Goal: Information Seeking & Learning: Learn about a topic

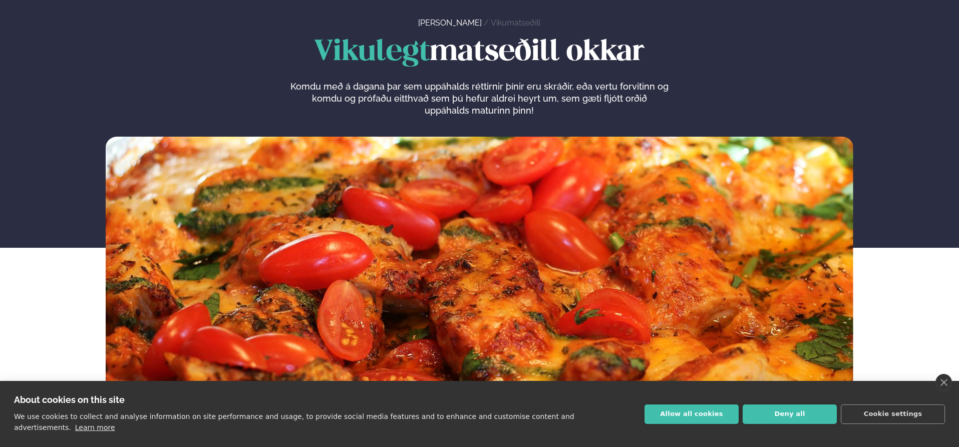
scroll to position [200, 0]
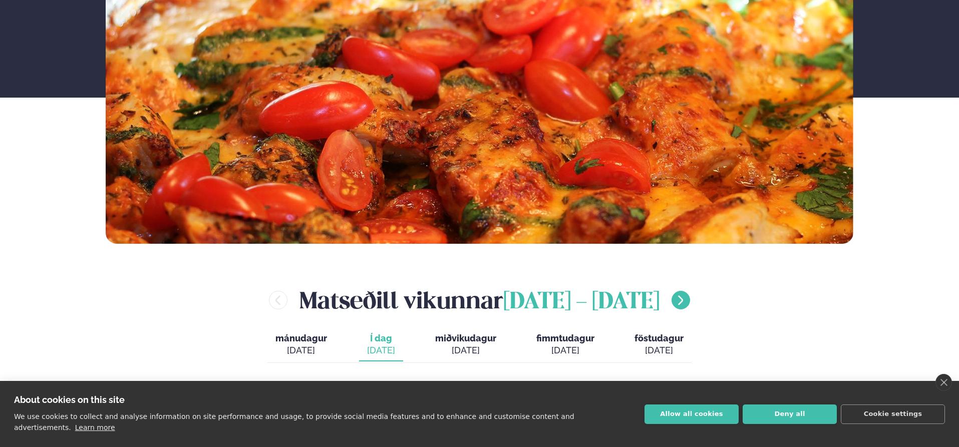
drag, startPoint x: 707, startPoint y: 309, endPoint x: 701, endPoint y: 307, distance: 5.9
click at [705, 308] on div "[PERSON_NAME] [DATE] - [DATE]" at bounding box center [480, 300] width 748 height 33
click at [690, 306] on button "menu-btn-right" at bounding box center [680, 300] width 19 height 19
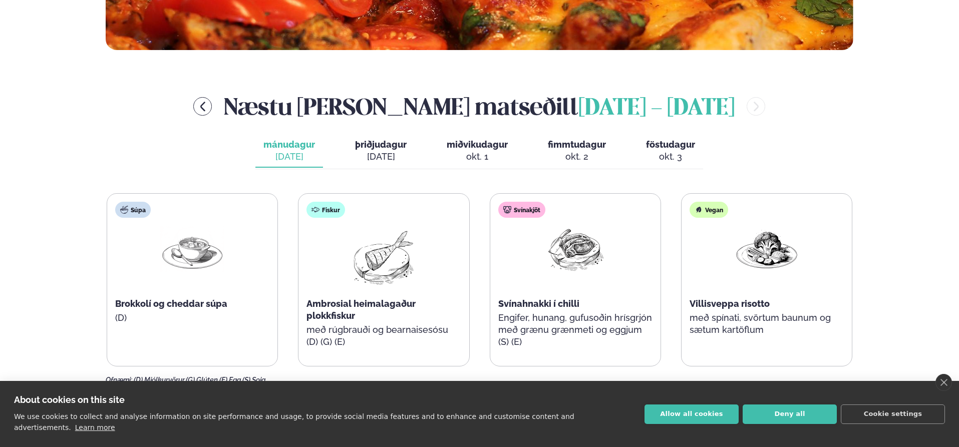
scroll to position [451, 0]
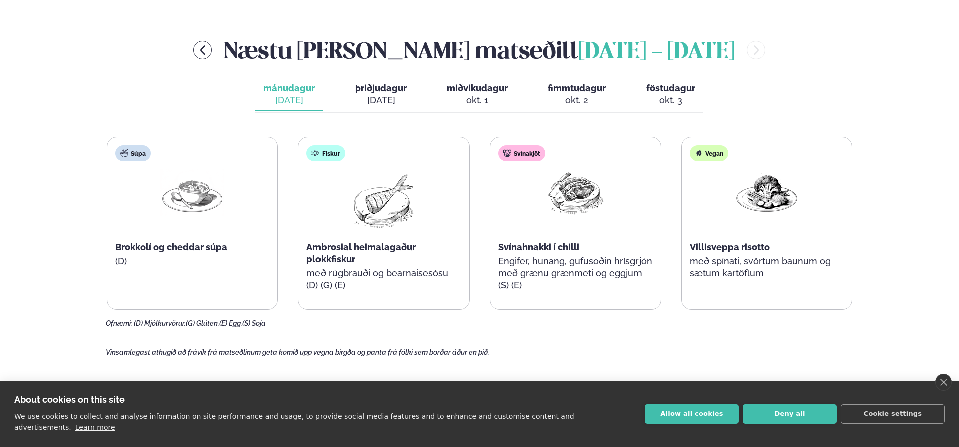
click at [381, 92] on span "þriðjudagur" at bounding box center [381, 88] width 52 height 11
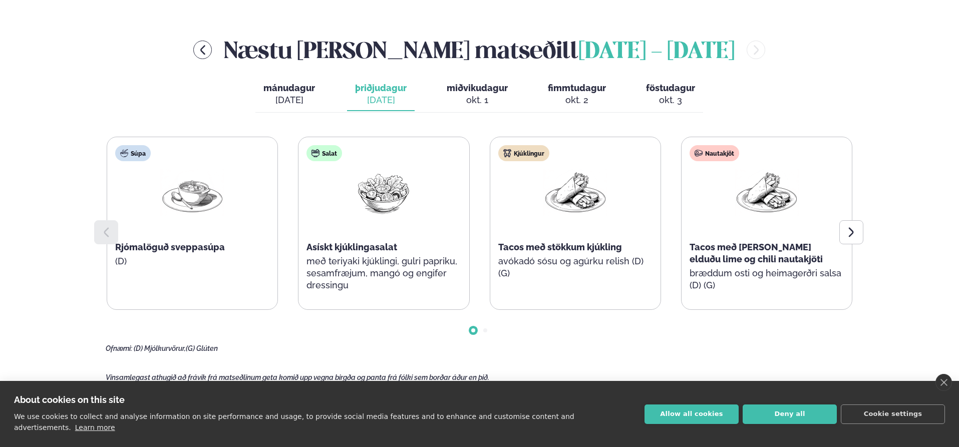
click at [867, 244] on main "[PERSON_NAME] / Vikumatseðill Vikulegt matseðill okkar Komdu með á dagana þar s…" at bounding box center [480, 234] width 808 height 1370
click at [858, 237] on div at bounding box center [851, 232] width 24 height 24
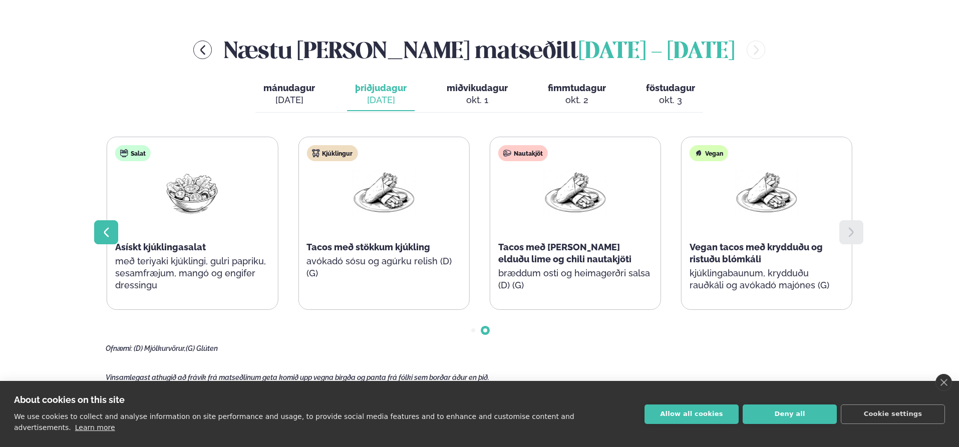
click at [104, 235] on icon at bounding box center [106, 232] width 12 height 12
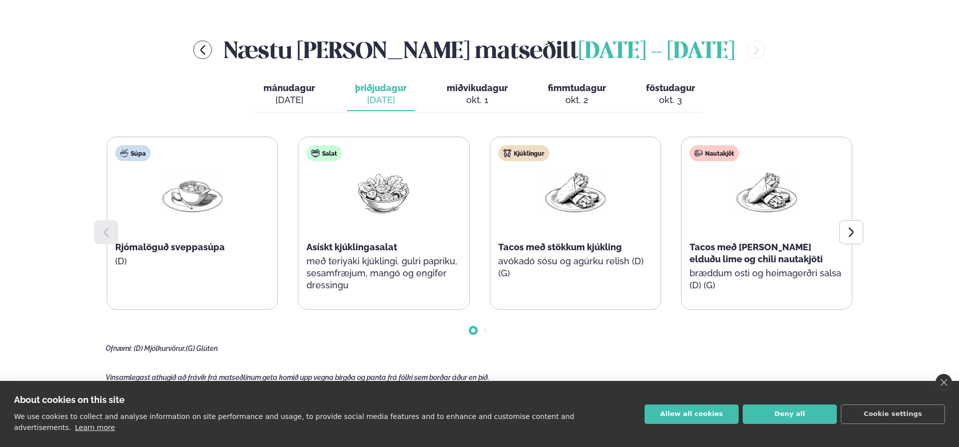
click at [483, 91] on span "miðvikudagur" at bounding box center [477, 88] width 61 height 11
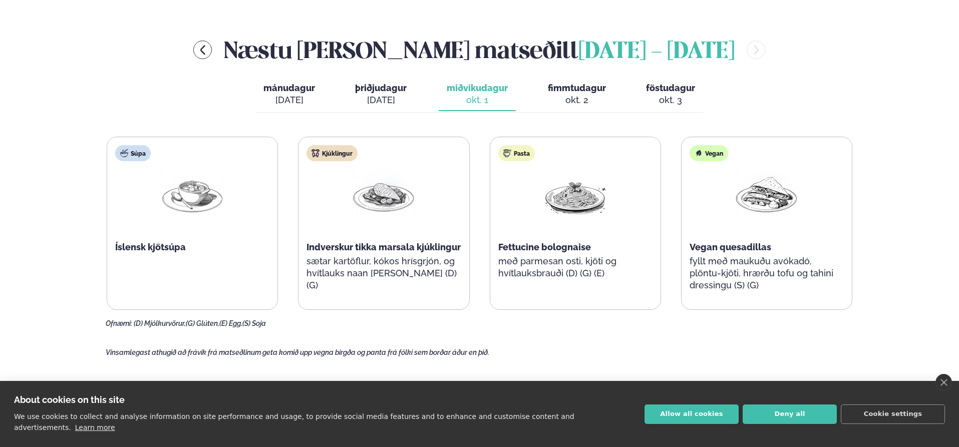
click at [570, 91] on span "fimmtudagur" at bounding box center [577, 88] width 58 height 11
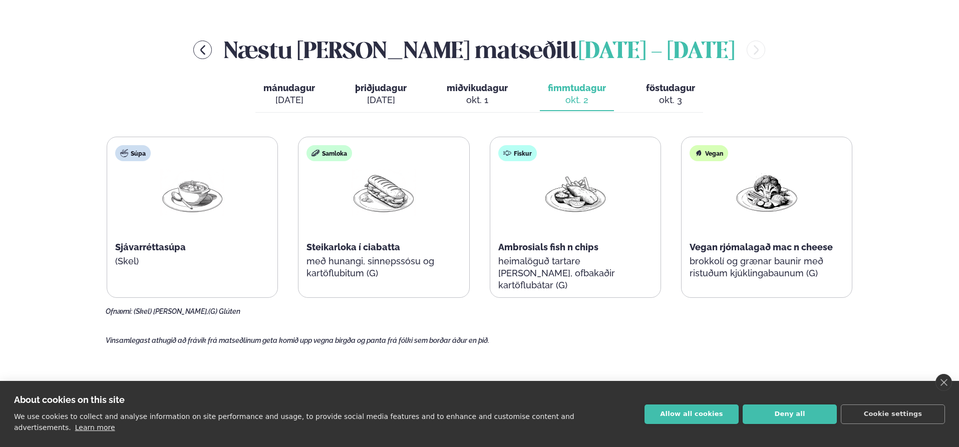
click at [682, 89] on span "föstudagur" at bounding box center [670, 88] width 49 height 11
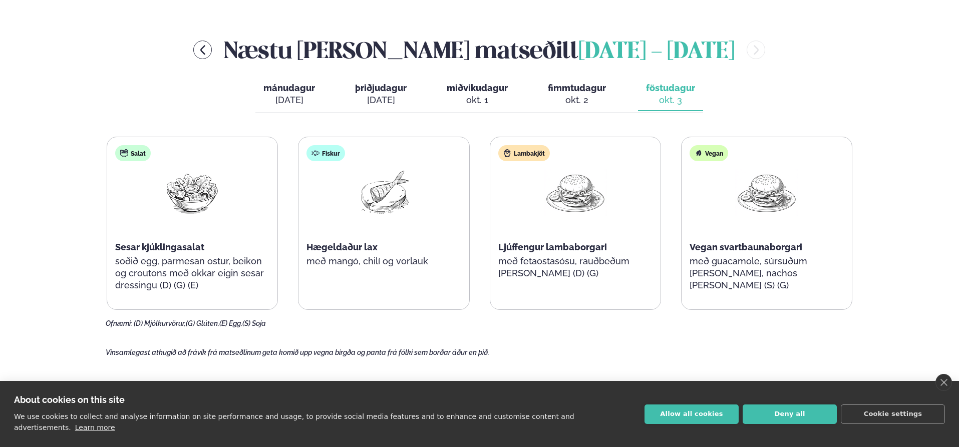
click at [574, 95] on div "okt. 2" at bounding box center [577, 100] width 58 height 12
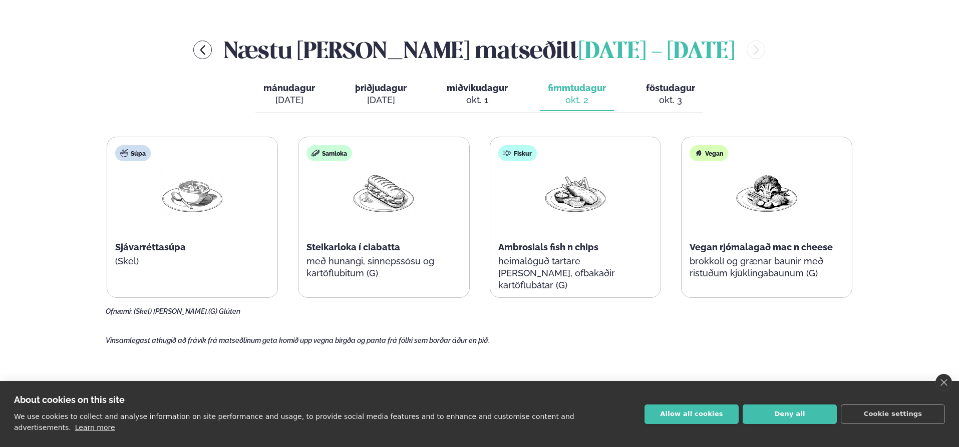
click at [483, 96] on div "okt. 1" at bounding box center [477, 100] width 61 height 12
